Goal: Find specific page/section: Find specific page/section

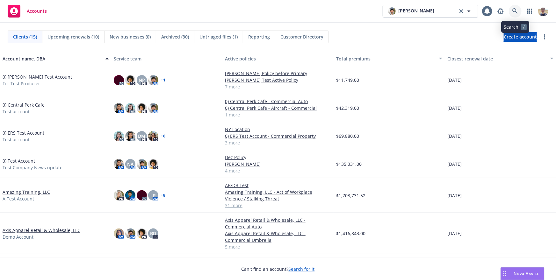
click at [516, 11] on icon at bounding box center [515, 10] width 5 height 5
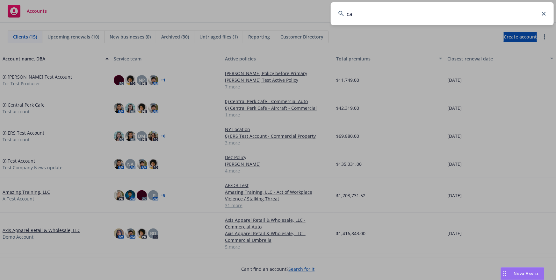
type input "c"
type input "tamarack"
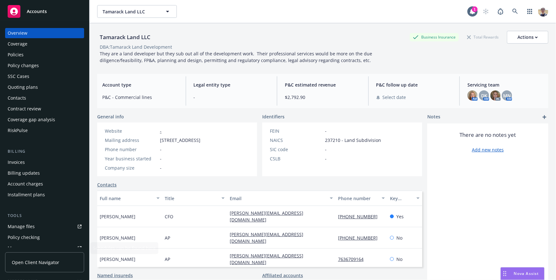
click at [34, 268] on link "Open Client Navigator" at bounding box center [44, 263] width 79 height 20
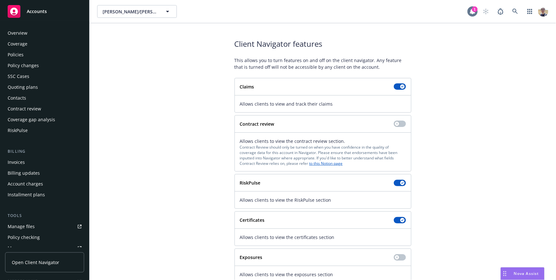
scroll to position [167, 0]
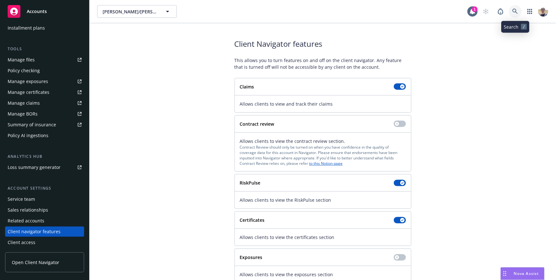
click at [515, 12] on icon at bounding box center [515, 11] width 5 height 5
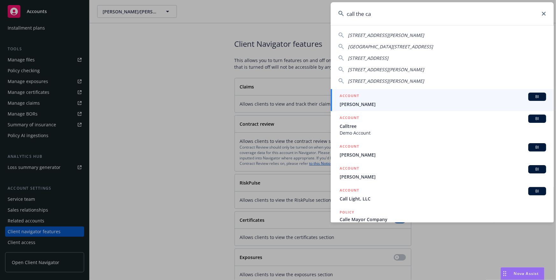
type input "call the car"
